Goal: Navigation & Orientation: Find specific page/section

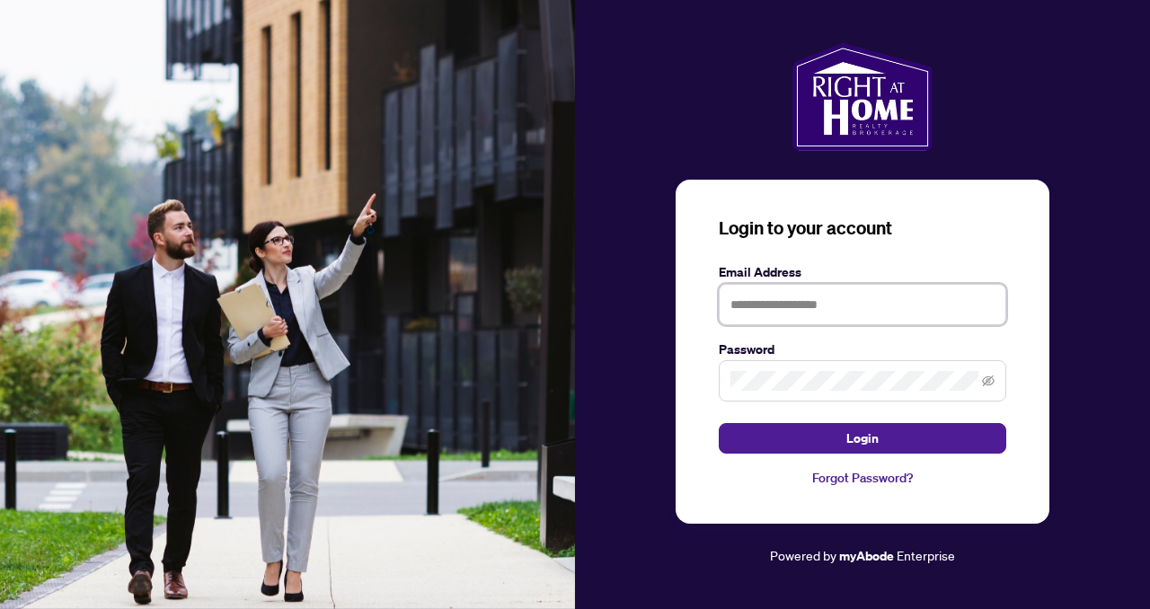
type input "**********"
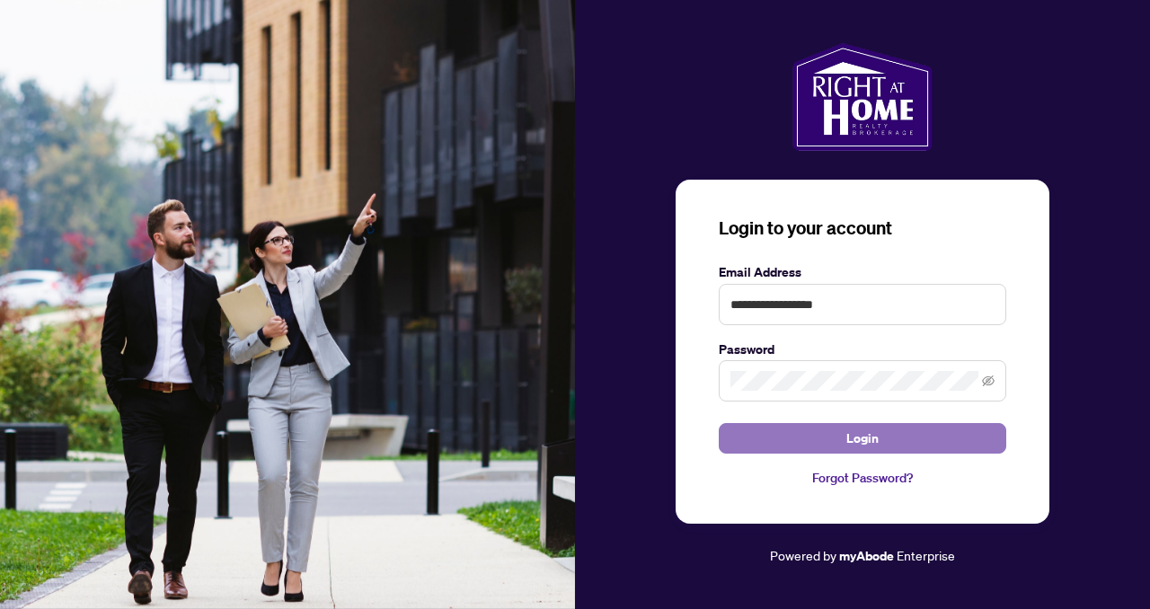
click at [757, 436] on button "Login" at bounding box center [862, 438] width 287 height 31
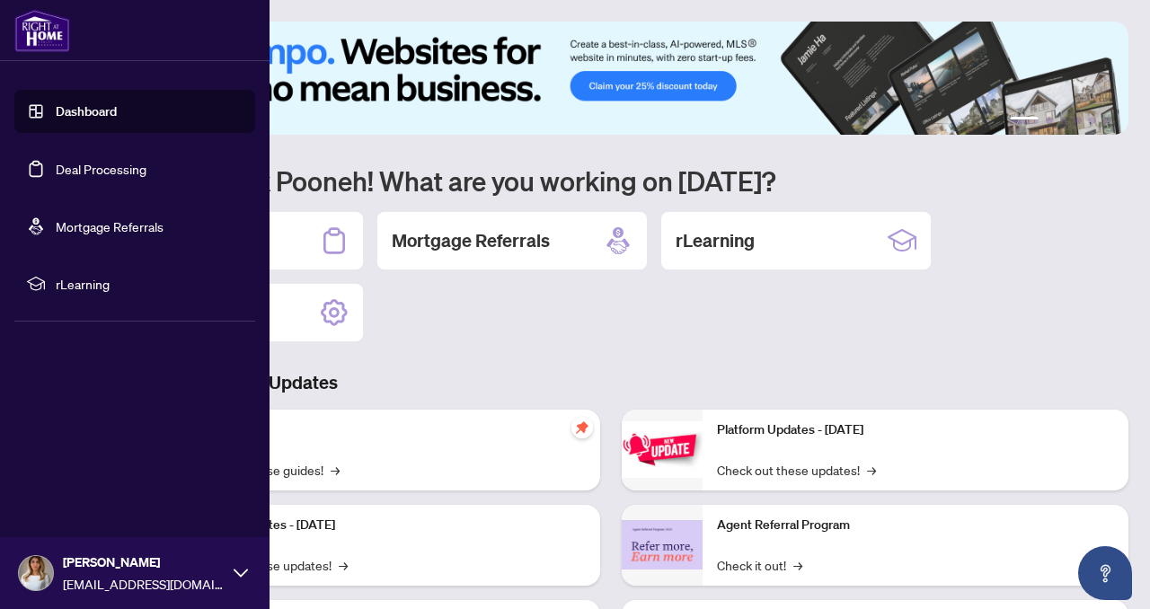
click at [56, 171] on link "Deal Processing" at bounding box center [101, 169] width 91 height 16
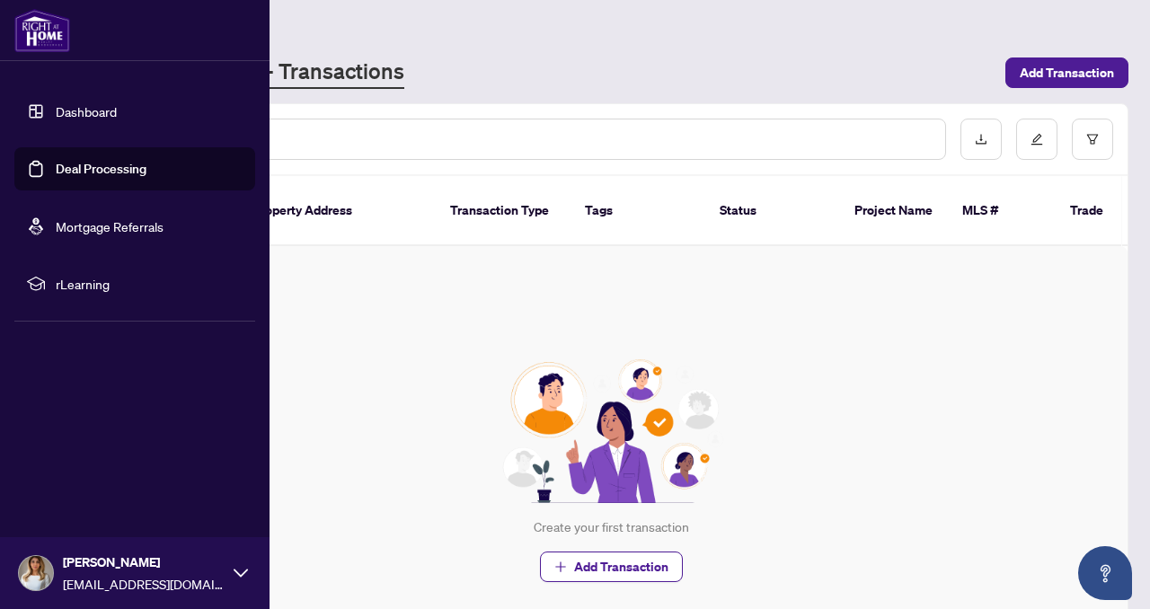
click at [88, 107] on link "Dashboard" at bounding box center [86, 111] width 61 height 16
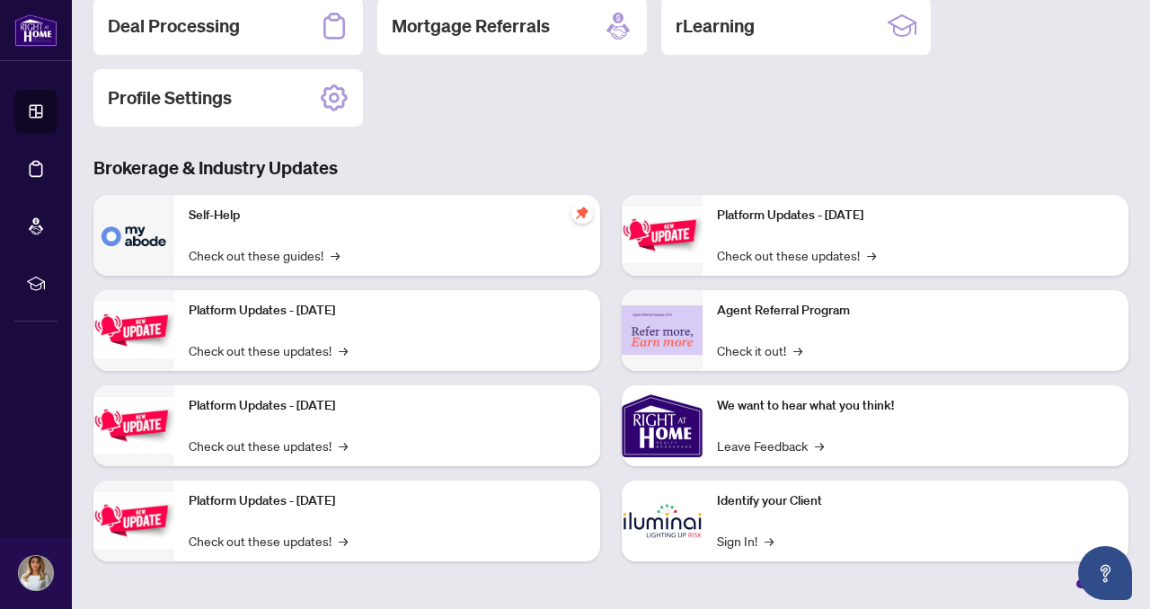
scroll to position [139, 0]
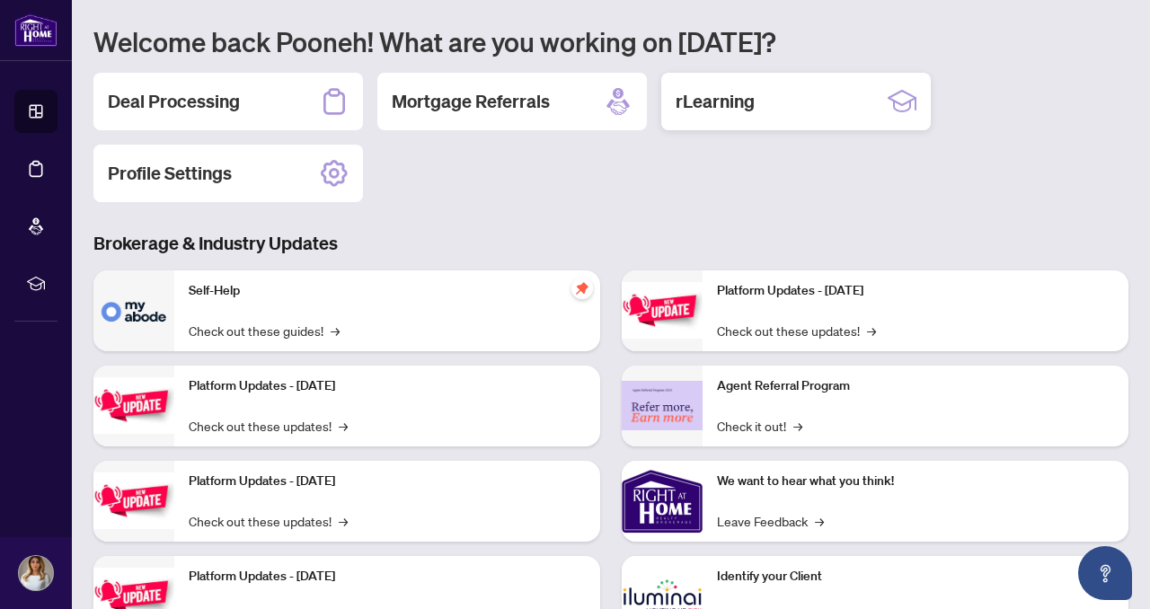
click at [745, 98] on h2 "rLearning" at bounding box center [715, 101] width 79 height 25
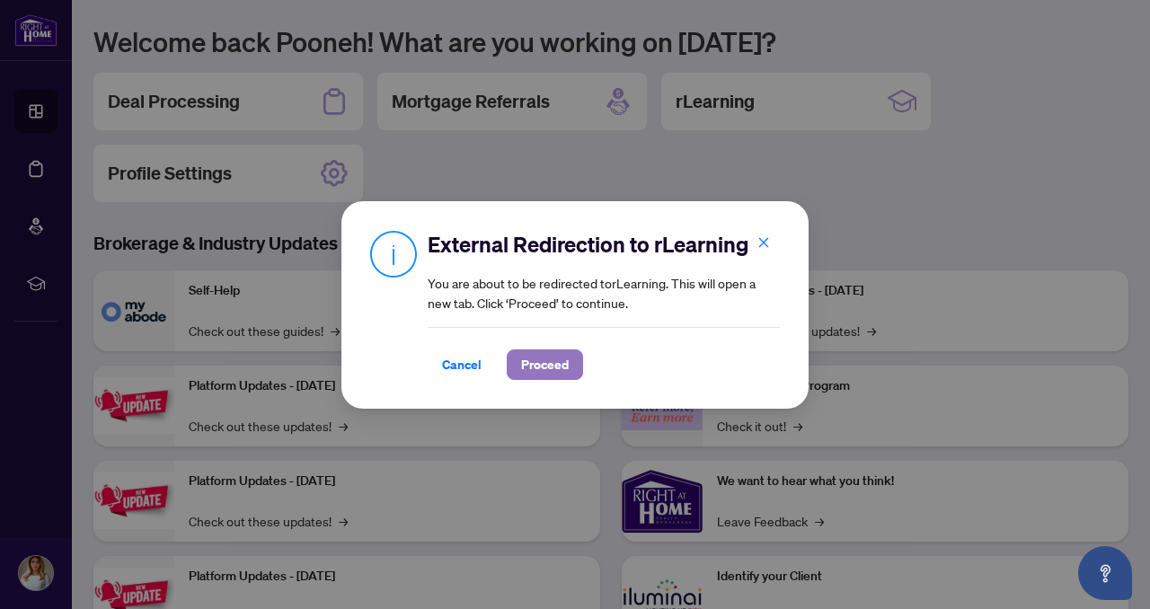
click at [545, 363] on span "Proceed" at bounding box center [545, 364] width 48 height 29
